Goal: Find contact information: Obtain details needed to contact an individual or organization

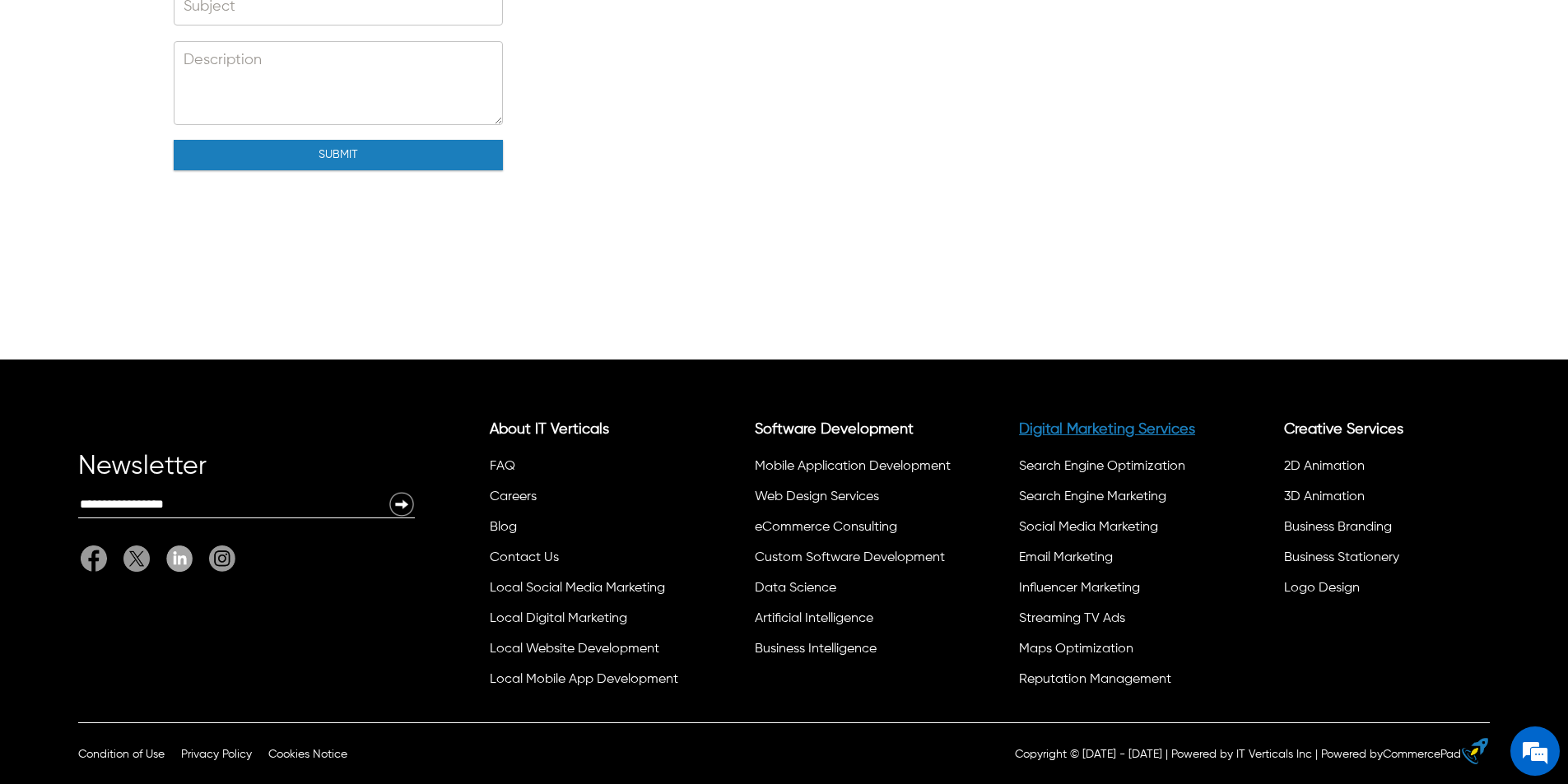
click at [1125, 437] on link "Digital Marketing Services" at bounding box center [1107, 430] width 177 height 15
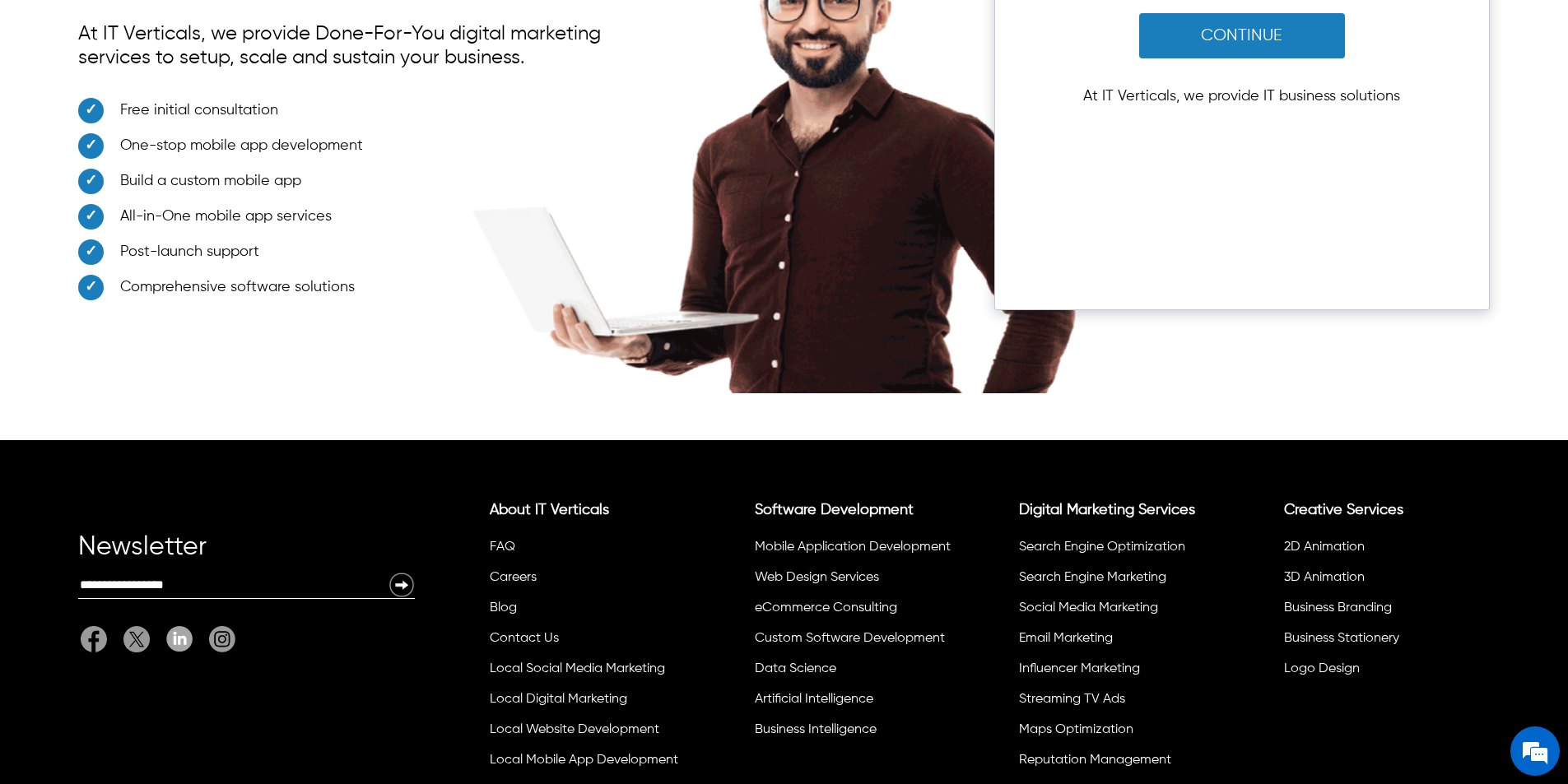
scroll to position [11730, 0]
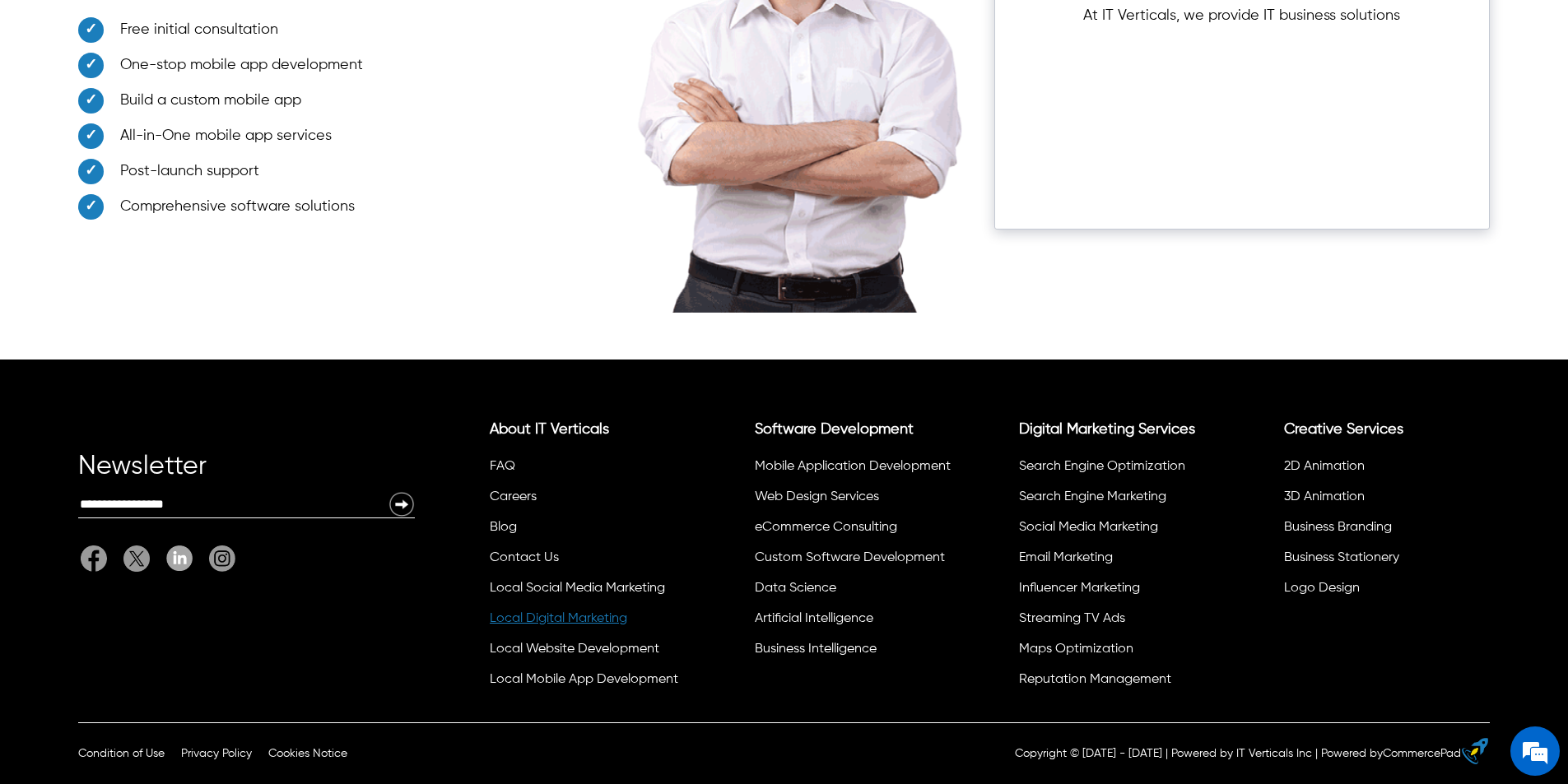
click at [569, 620] on link "Local Digital Marketing" at bounding box center [558, 619] width 138 height 13
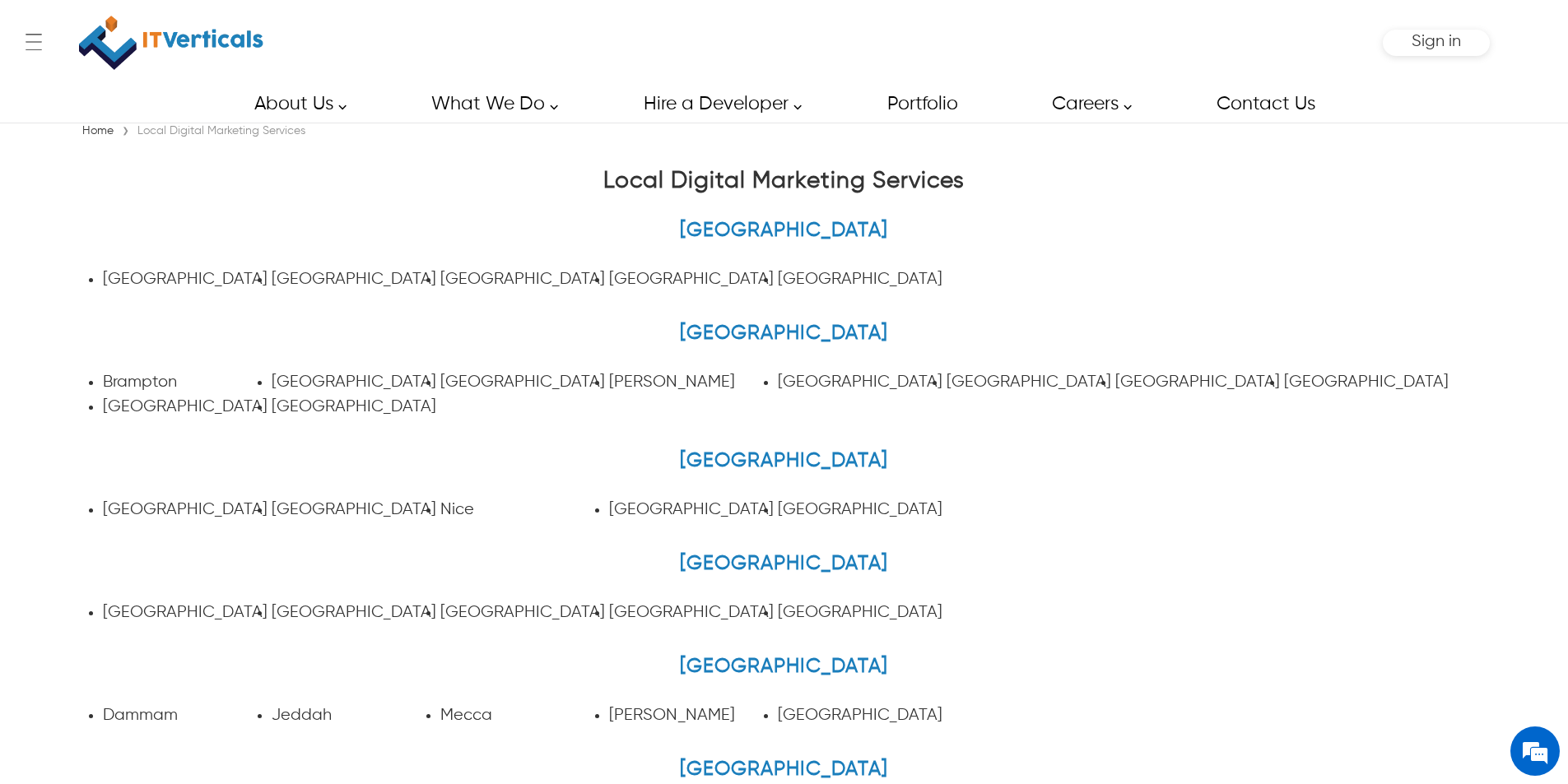
scroll to position [802, 0]
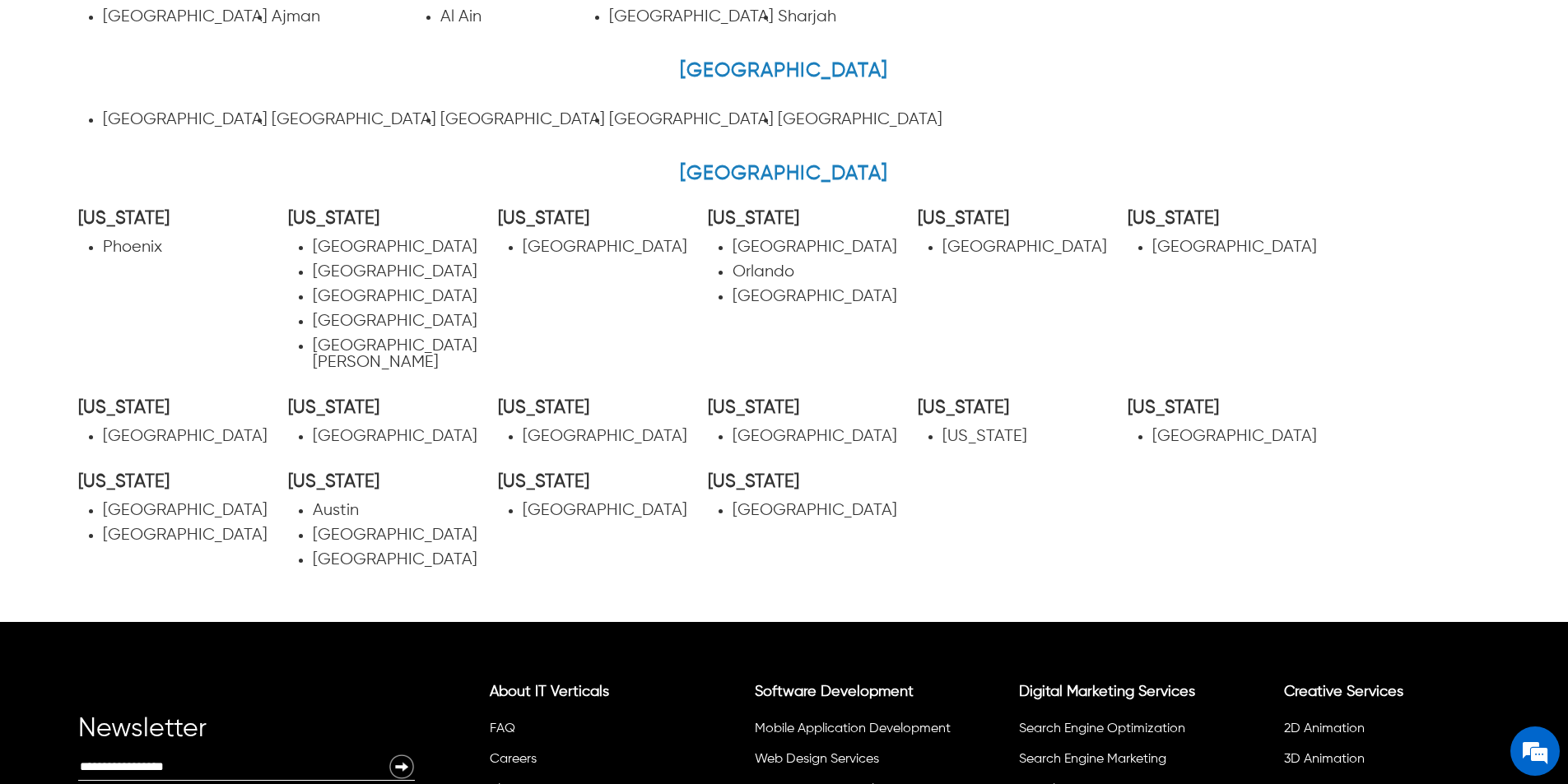
click at [950, 428] on link "New York" at bounding box center [984, 437] width 84 height 17
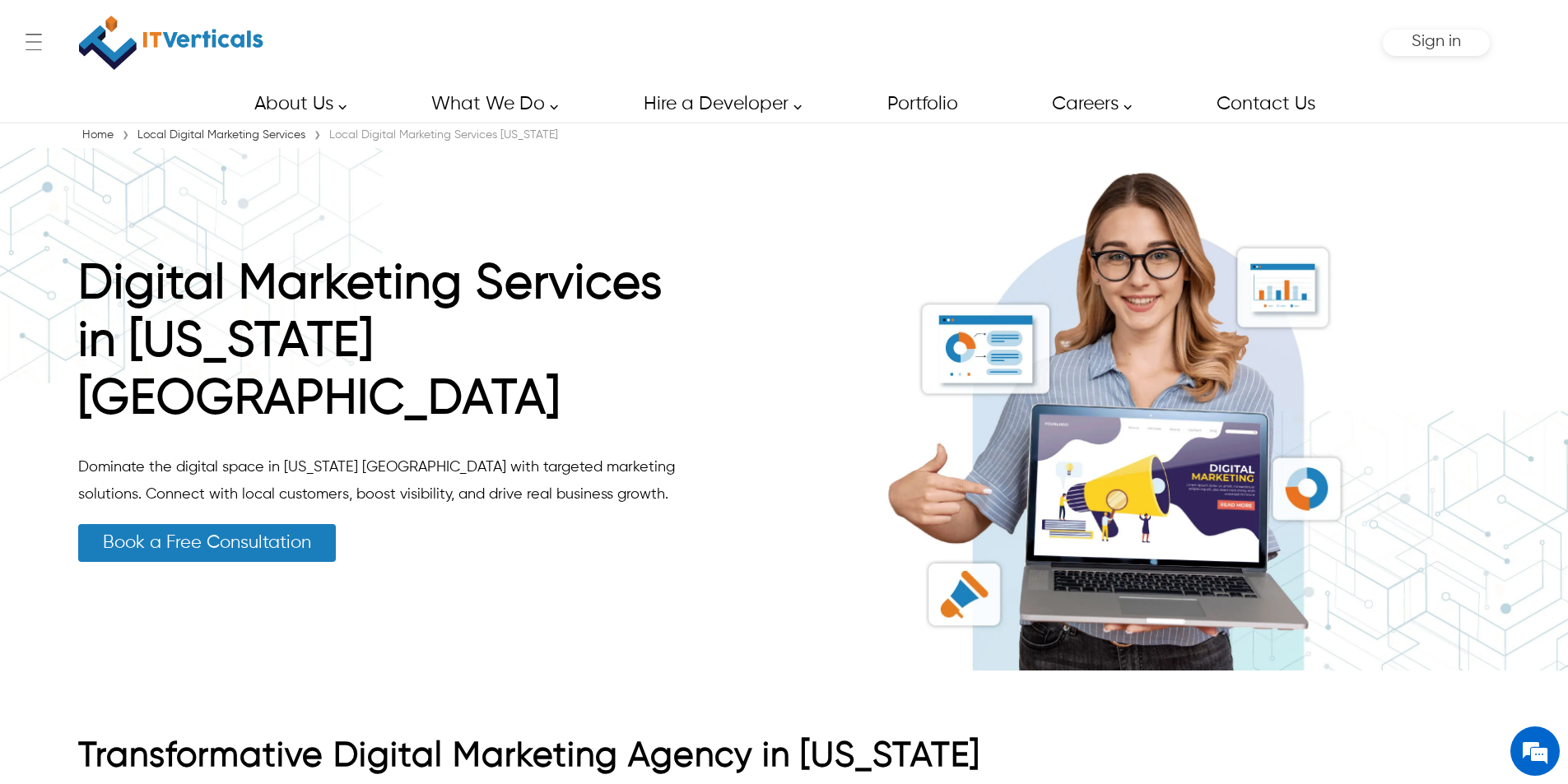
scroll to position [635, 0]
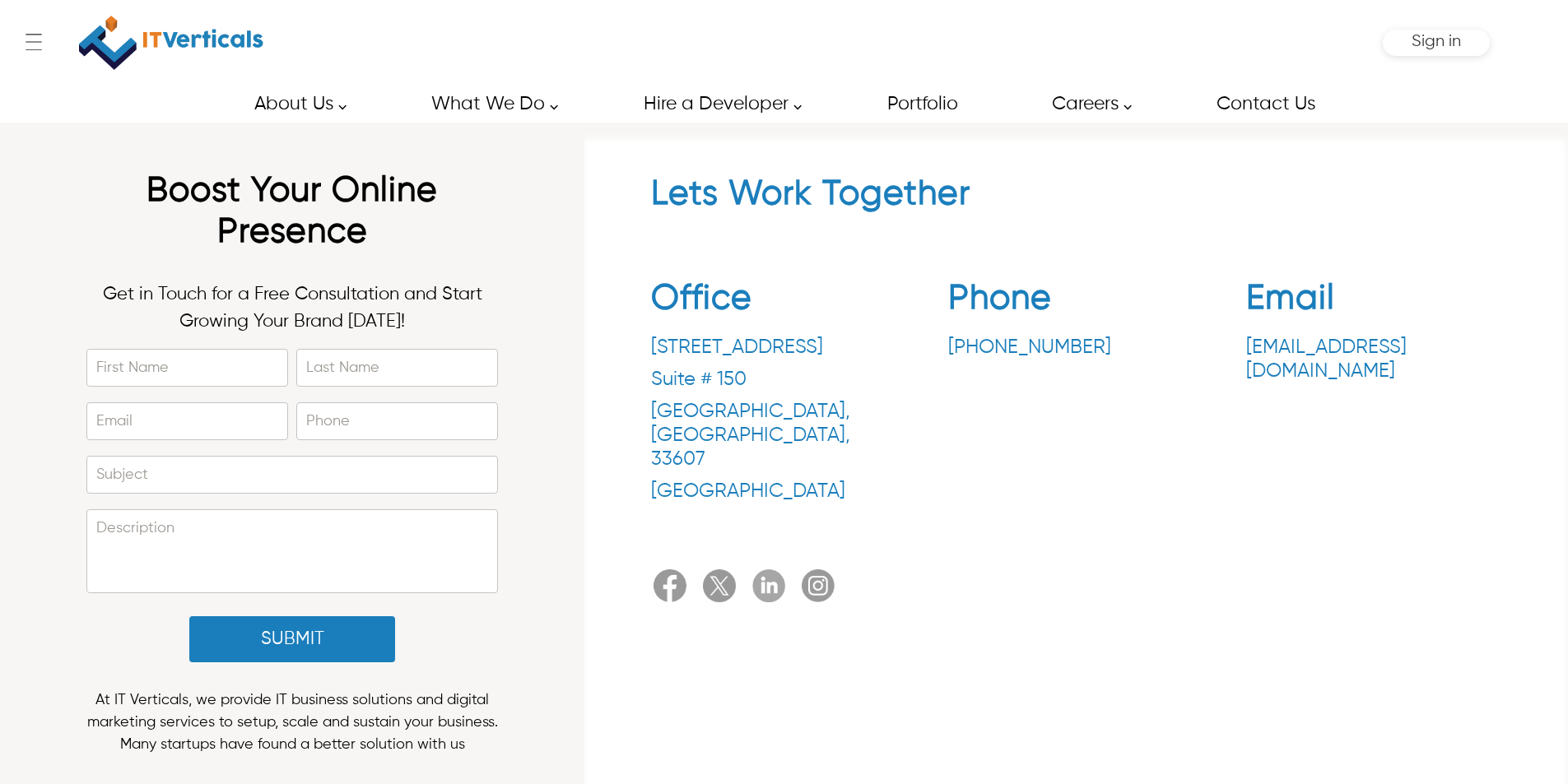
drag, startPoint x: 937, startPoint y: 344, endPoint x: 1093, endPoint y: 357, distance: 156.5
click at [1093, 357] on div "Office 3030 N Rocky Point Dr. Suite # 150 Tampa , FL , 33607 United States Phon…" at bounding box center [1076, 395] width 851 height 258
copy p "+1.813.600.3391"
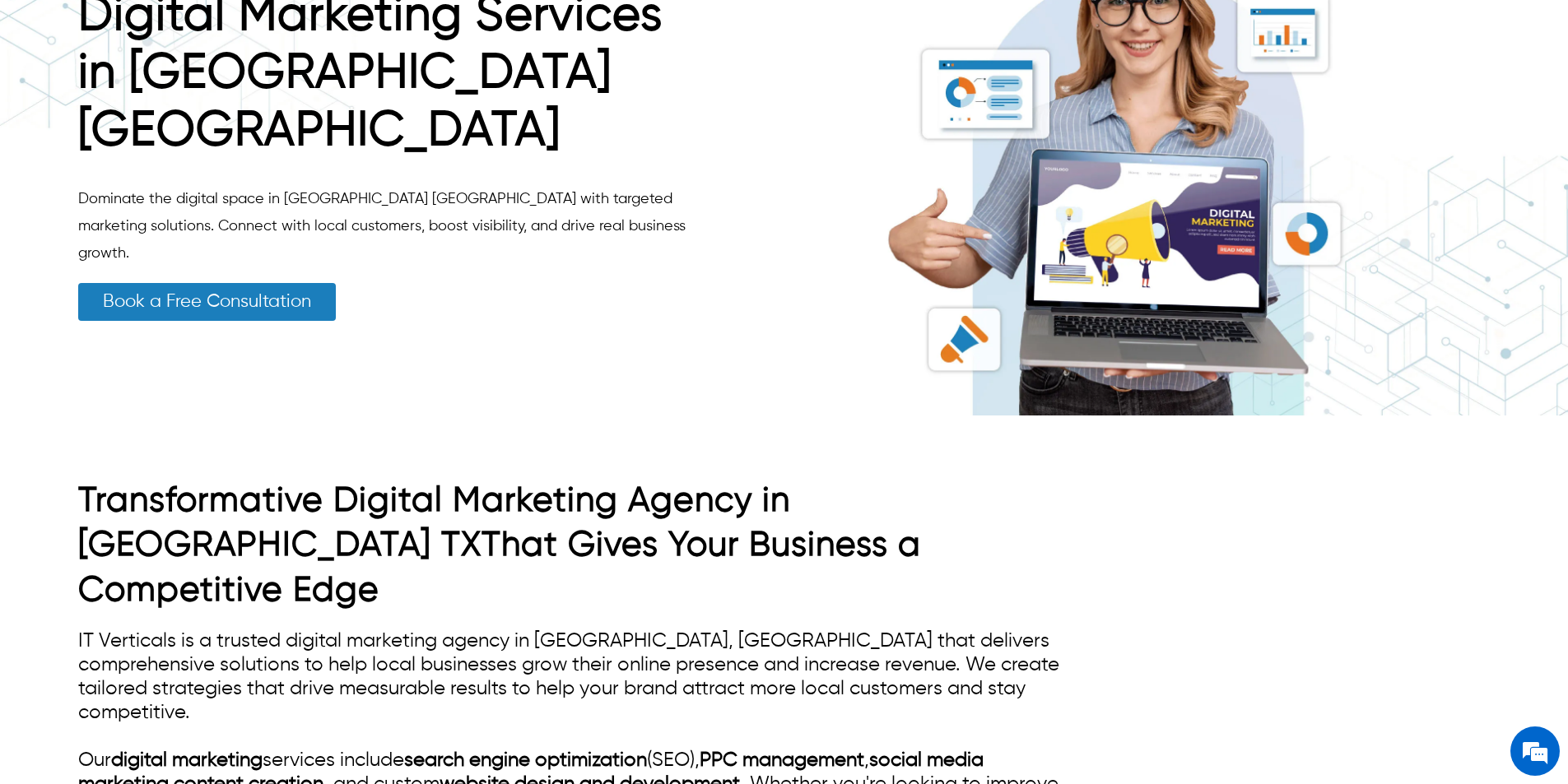
scroll to position [494, 0]
